Goal: Task Accomplishment & Management: Use online tool/utility

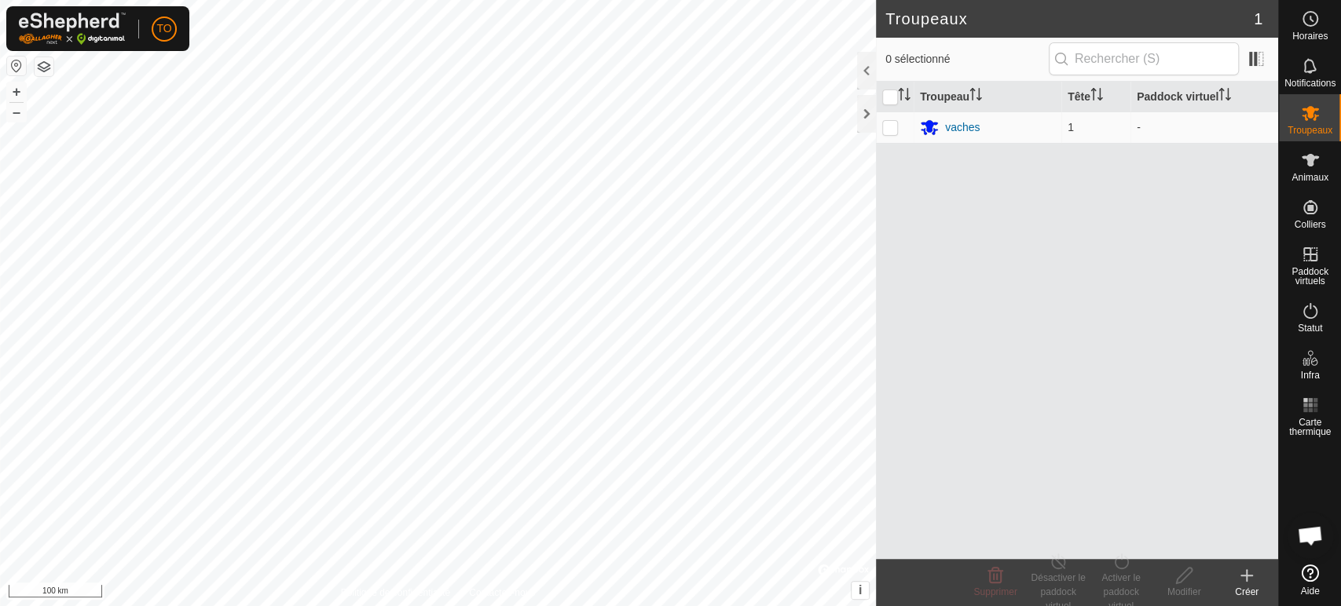
scroll to position [357, 0]
click at [1304, 110] on icon at bounding box center [1310, 113] width 17 height 15
click at [1256, 581] on create-svg-icon at bounding box center [1246, 575] width 63 height 19
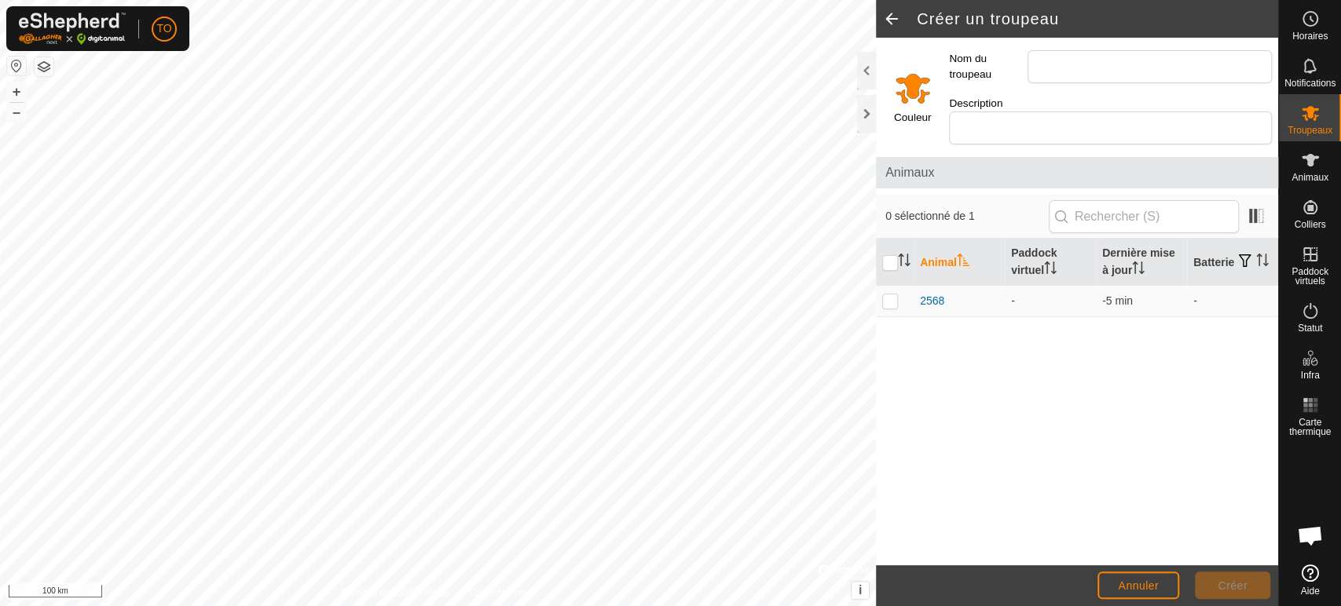
click at [920, 83] on input "Select a color" at bounding box center [913, 88] width 38 height 38
click at [1296, 167] on es-animals-svg-icon at bounding box center [1310, 160] width 28 height 25
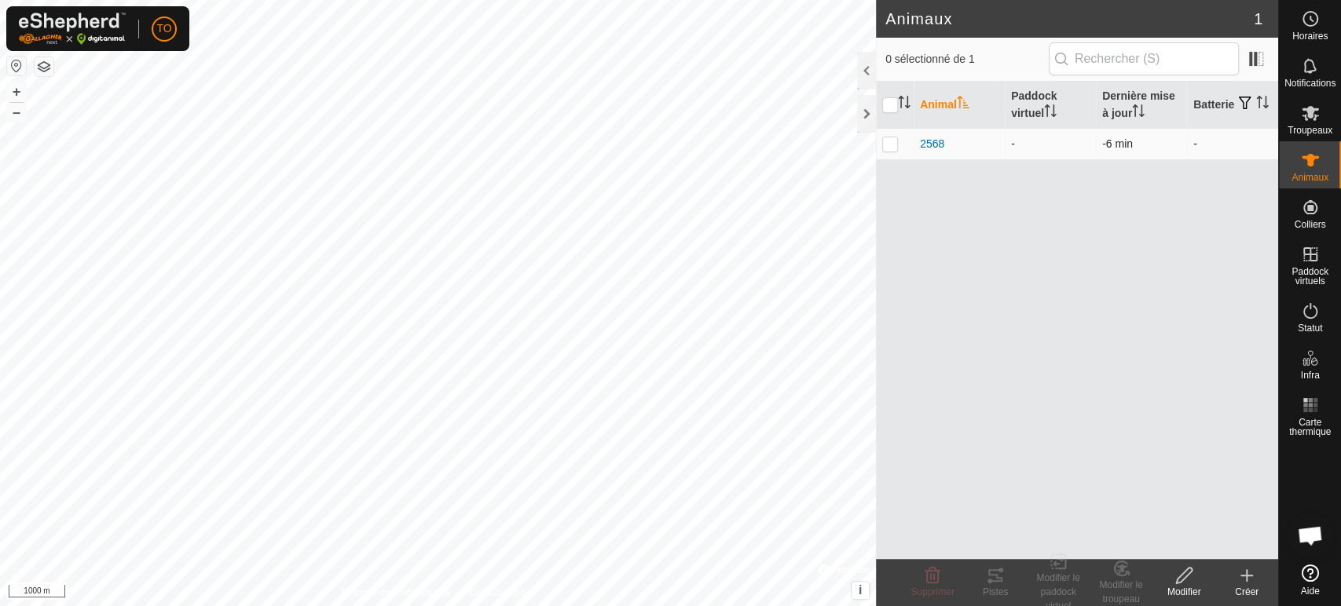
click at [890, 148] on td at bounding box center [895, 143] width 38 height 31
checkbox input "true"
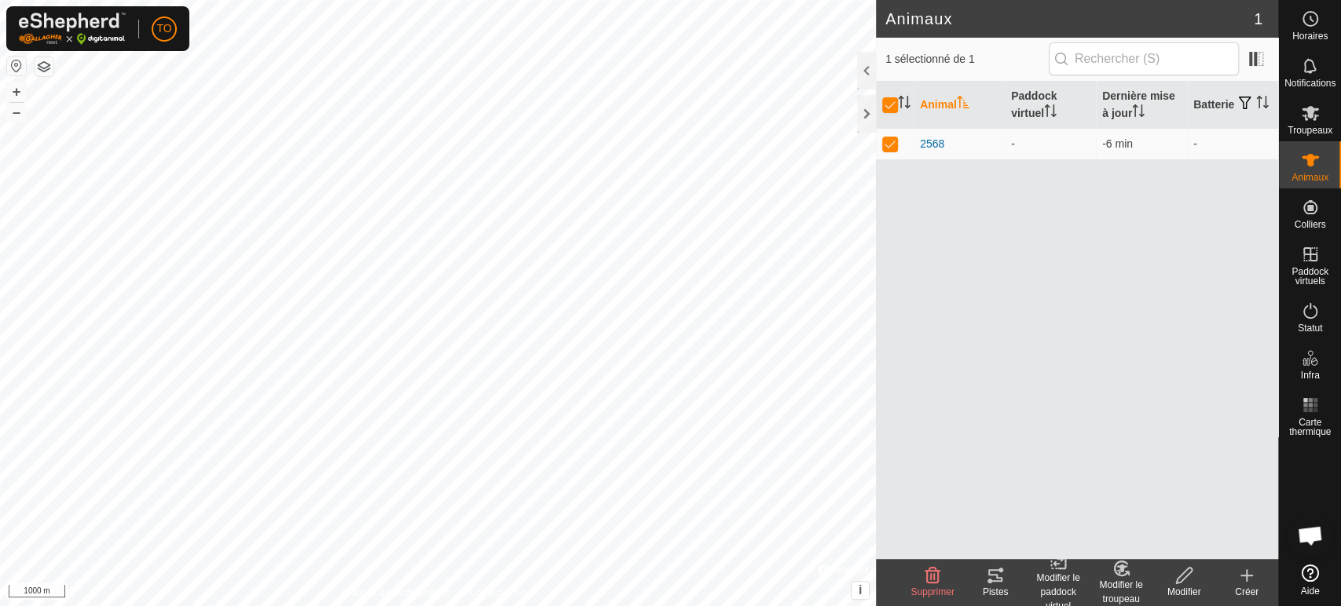
click at [1116, 573] on icon at bounding box center [1120, 569] width 13 height 14
